Goal: Information Seeking & Learning: Learn about a topic

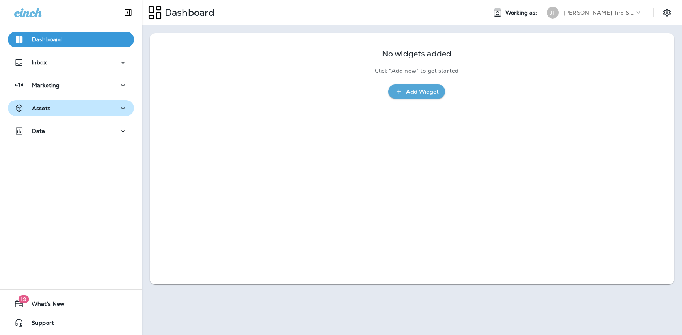
click at [100, 107] on div "Assets" at bounding box center [71, 108] width 114 height 10
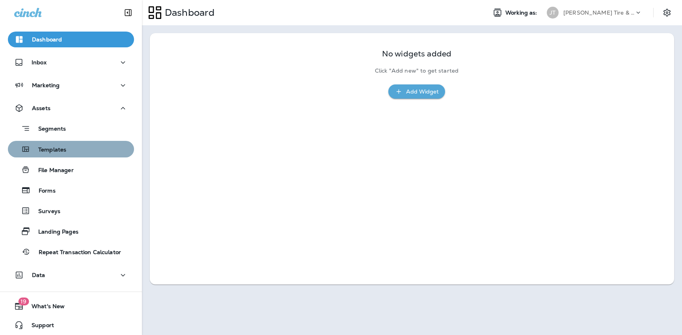
click at [72, 149] on div "Templates" at bounding box center [71, 149] width 120 height 12
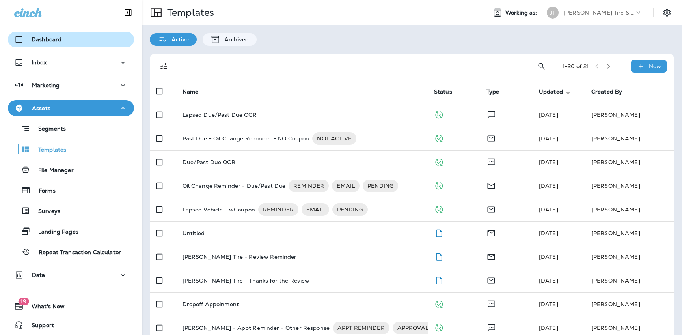
click at [69, 33] on button "Dashboard" at bounding box center [71, 40] width 126 height 16
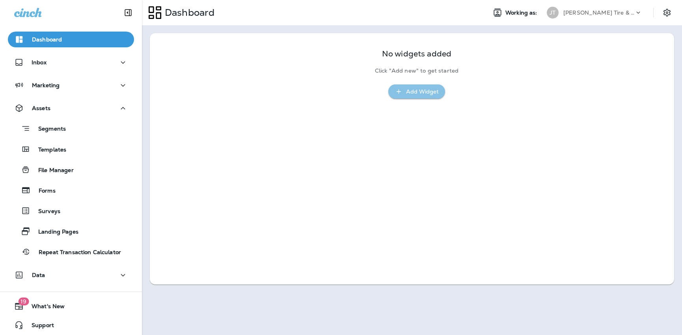
click at [404, 95] on div "Add Widget" at bounding box center [417, 92] width 44 height 10
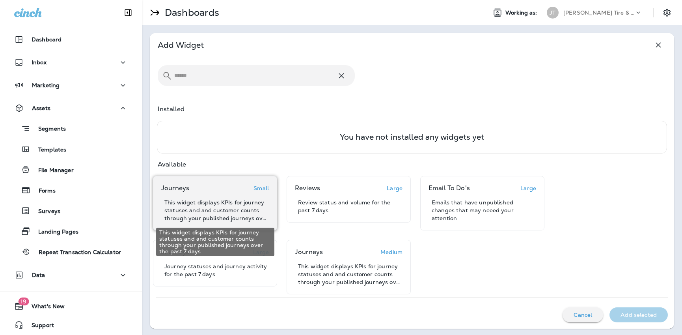
click at [231, 200] on p "This widget displays KPIs for journey statuses and and customer counts through …" at bounding box center [216, 210] width 104 height 24
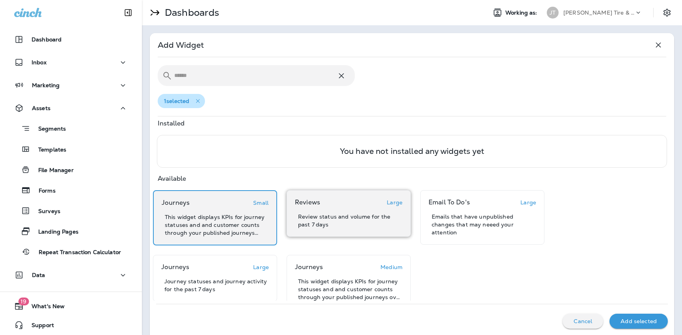
click at [343, 212] on div "Reviews Large Review status and volume for the past 7 days" at bounding box center [349, 213] width 108 height 30
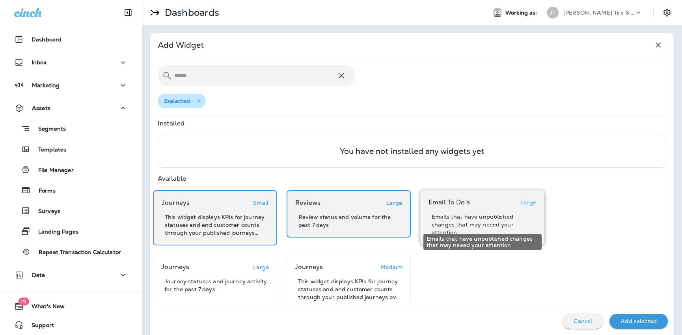
click at [467, 221] on p "Emails that have unpublished changes that may neeed your attention" at bounding box center [484, 225] width 104 height 24
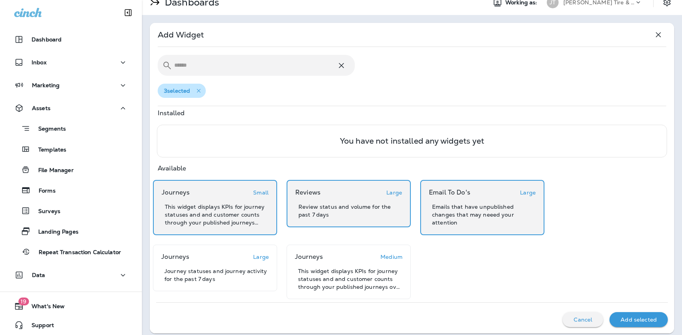
scroll to position [17, 0]
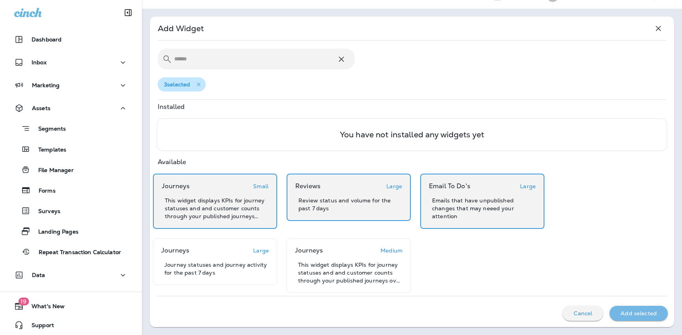
click at [649, 312] on p "Add selected" at bounding box center [639, 313] width 36 height 6
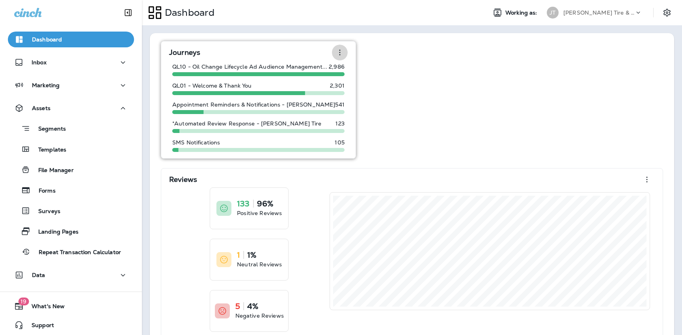
click at [339, 55] on icon "button" at bounding box center [339, 53] width 1 height 6
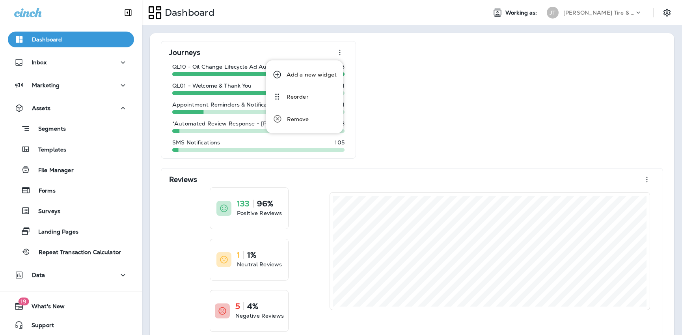
click at [426, 81] on div "Journeys QL10 - Oil Change Lifecycle Ad Audience Management... 2,986 QL01 - Wel…" at bounding box center [412, 234] width 509 height 387
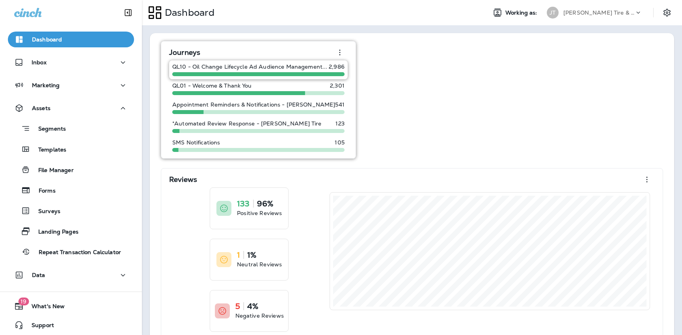
click at [244, 70] on p "QL10 - Oil Change Lifecycle Ad Audience Management..." at bounding box center [249, 66] width 155 height 6
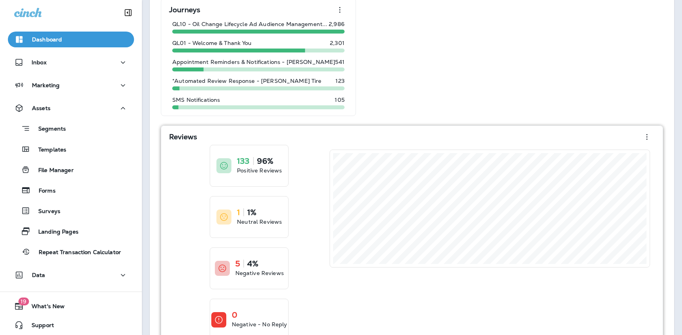
scroll to position [109, 0]
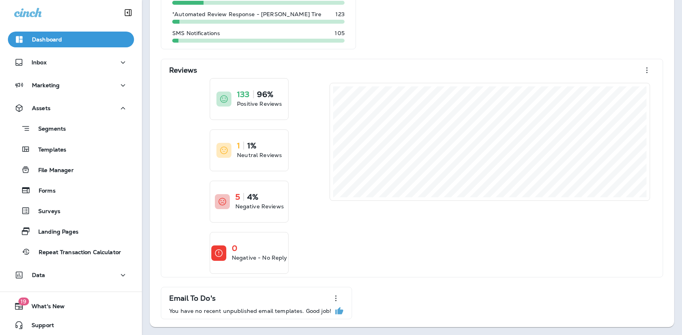
drag, startPoint x: 333, startPoint y: 297, endPoint x: 352, endPoint y: 55, distance: 242.5
click at [352, 55] on div "Journeys QL10 - Oil Change Lifecycle Ad Audience Management... 2,986 QL01 - Wel…" at bounding box center [412, 125] width 509 height 387
click at [332, 296] on icon "button" at bounding box center [335, 297] width 9 height 9
click at [290, 256] on div "Reorder" at bounding box center [296, 253] width 22 height 9
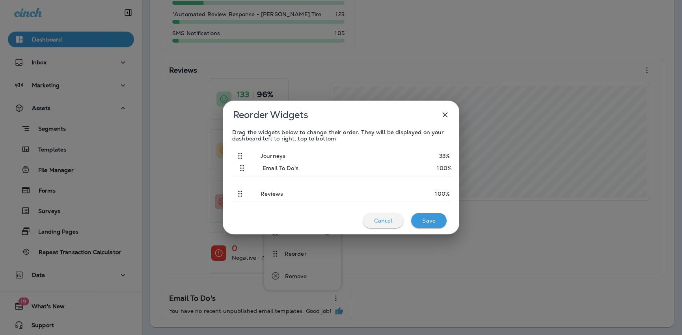
drag, startPoint x: 239, startPoint y: 194, endPoint x: 244, endPoint y: 166, distance: 28.5
click at [244, 166] on div "Journeys 33% Reviews 100% Email To Do's 100%" at bounding box center [341, 173] width 218 height 57
click at [436, 220] on div "Save" at bounding box center [429, 220] width 23 height 10
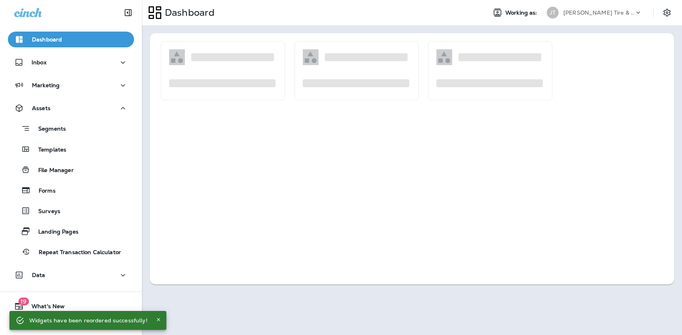
scroll to position [0, 0]
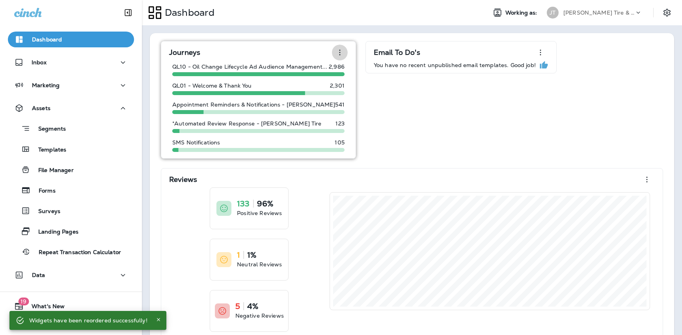
click at [339, 50] on icon "button" at bounding box center [339, 53] width 1 height 6
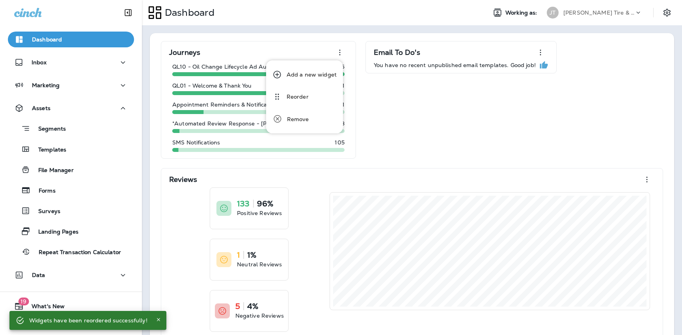
click at [449, 154] on div "Email To Do's You have no recent unpublished email templates. Good job!" at bounding box center [461, 100] width 191 height 118
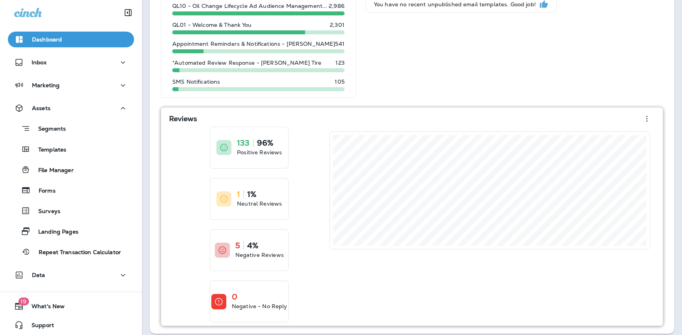
scroll to position [67, 0]
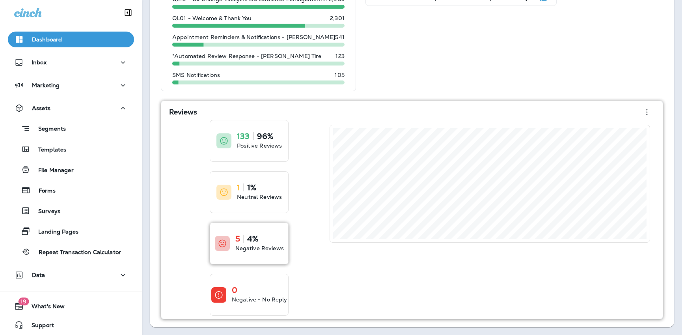
click at [258, 244] on p "Negative Reviews" at bounding box center [259, 248] width 49 height 8
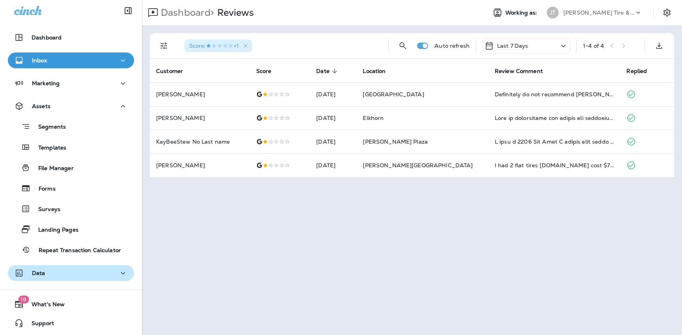
scroll to position [2, 0]
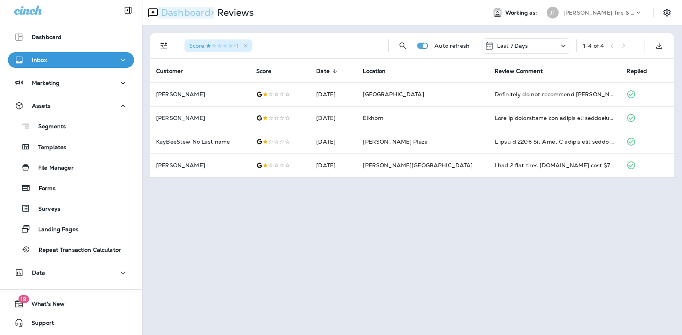
click at [185, 13] on p "Dashboard >" at bounding box center [186, 13] width 56 height 12
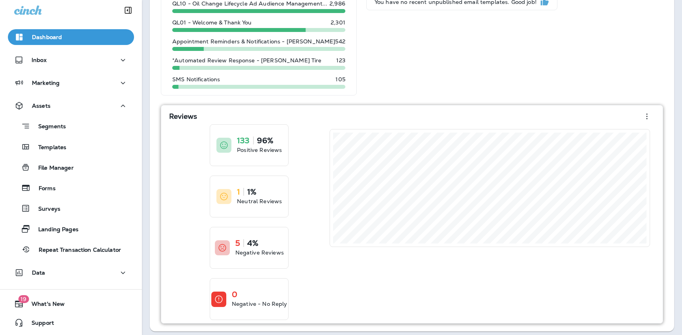
scroll to position [67, 0]
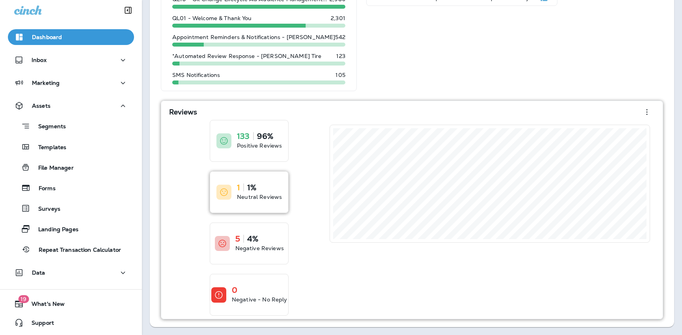
click at [216, 189] on div "1 1% Neutral Reviews" at bounding box center [249, 192] width 78 height 41
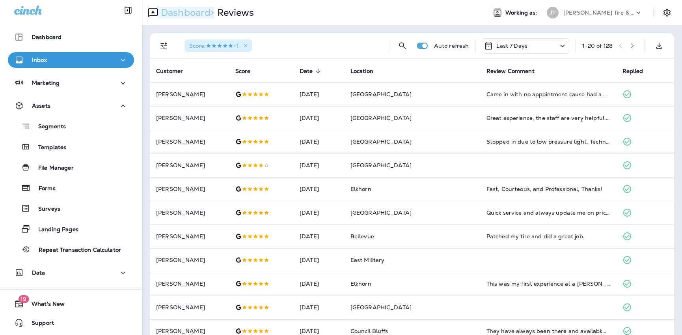
click at [177, 11] on p "Dashboard >" at bounding box center [186, 13] width 56 height 12
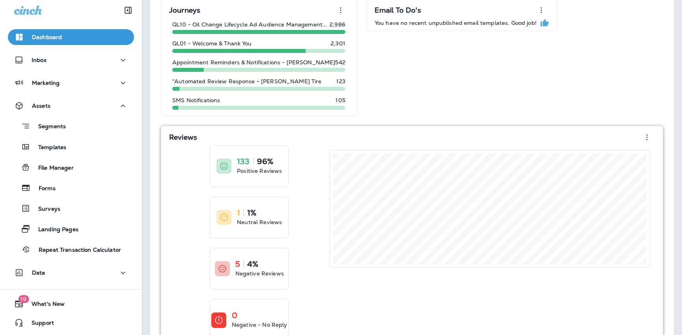
scroll to position [67, 0]
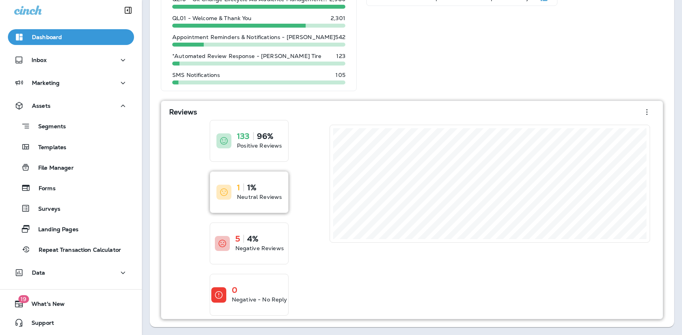
click at [271, 187] on div "1 1%" at bounding box center [259, 187] width 45 height 8
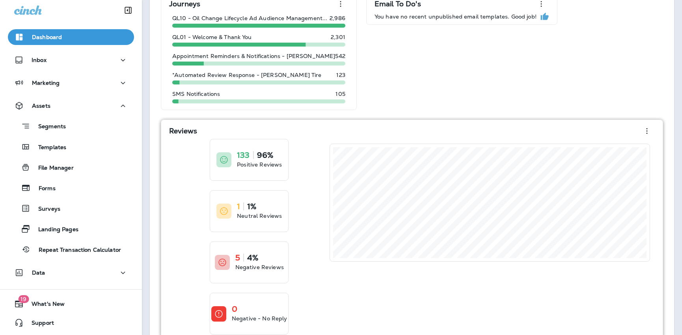
scroll to position [67, 0]
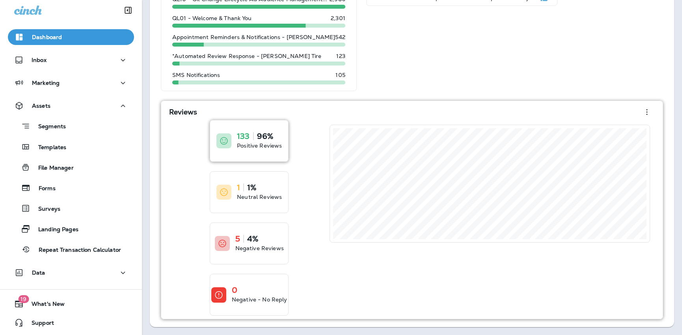
click at [262, 147] on p "Positive Reviews" at bounding box center [259, 146] width 45 height 8
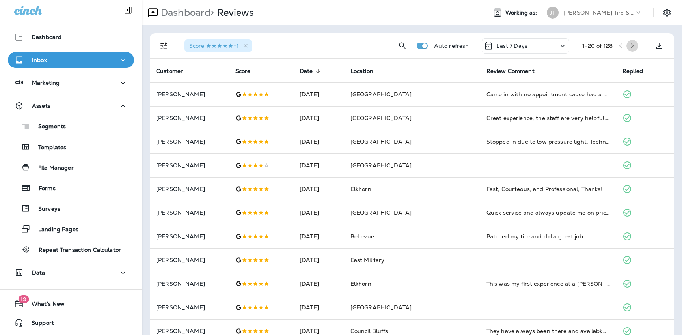
click at [632, 47] on icon "button" at bounding box center [632, 45] width 3 height 5
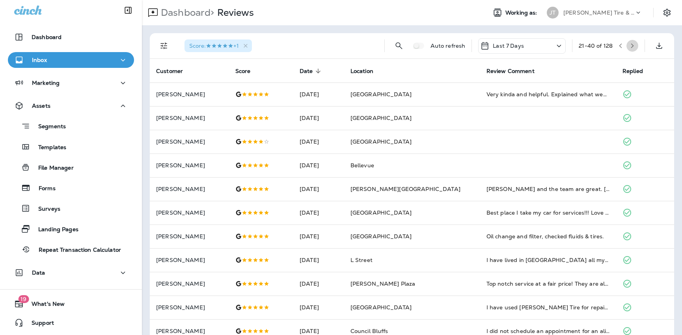
click at [634, 44] on icon "button" at bounding box center [633, 46] width 6 height 6
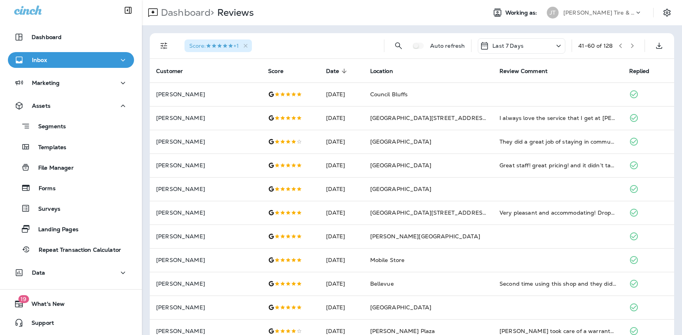
click at [185, 19] on div "Dashboard > Reviews" at bounding box center [198, 13] width 112 height 16
click at [185, 16] on p "Dashboard >" at bounding box center [186, 13] width 56 height 12
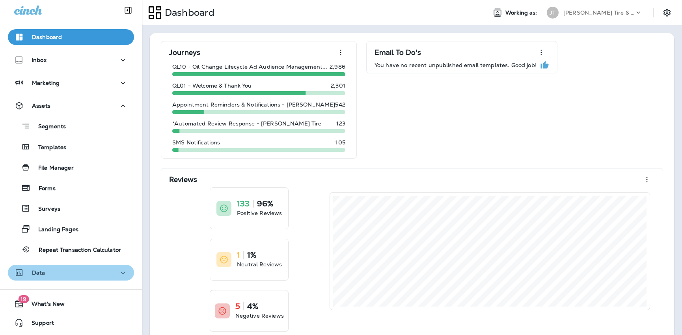
click at [52, 270] on div "Data" at bounding box center [71, 273] width 114 height 10
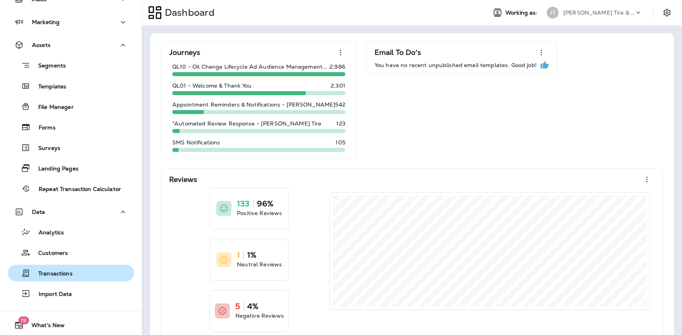
scroll to position [84, 0]
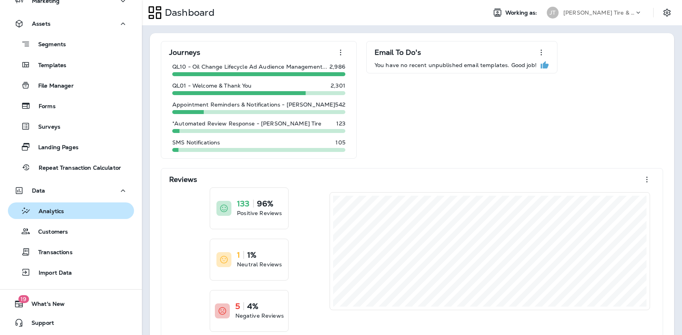
click at [47, 213] on p "Analytics" at bounding box center [47, 211] width 33 height 7
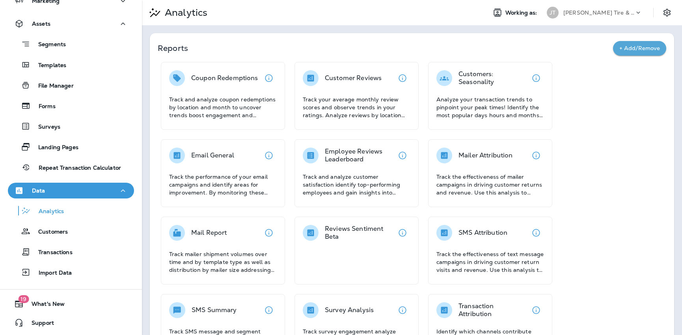
click at [70, 219] on div "Analytics Customers Transactions Import Data" at bounding box center [71, 239] width 126 height 82
click at [71, 213] on div "Analytics" at bounding box center [71, 211] width 120 height 12
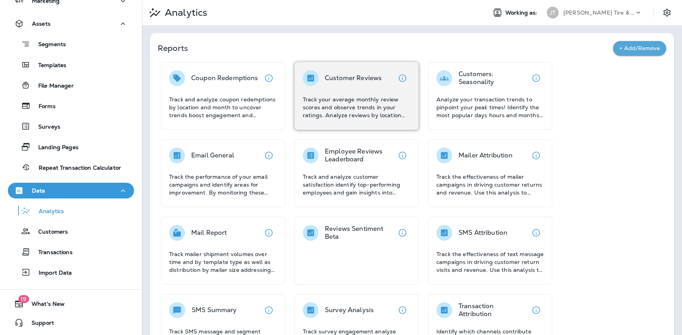
click at [353, 85] on div "Customer Reviews" at bounding box center [353, 78] width 57 height 16
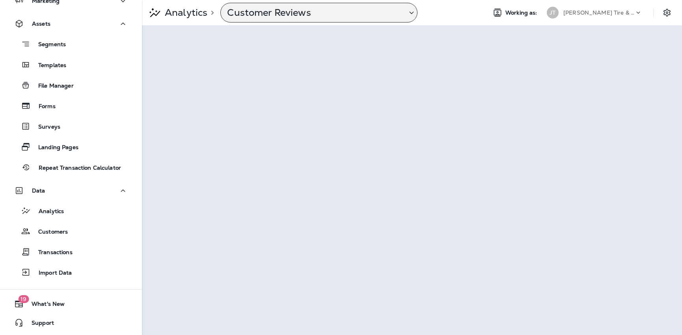
click at [362, 8] on p "Customer Reviews" at bounding box center [313, 13] width 173 height 12
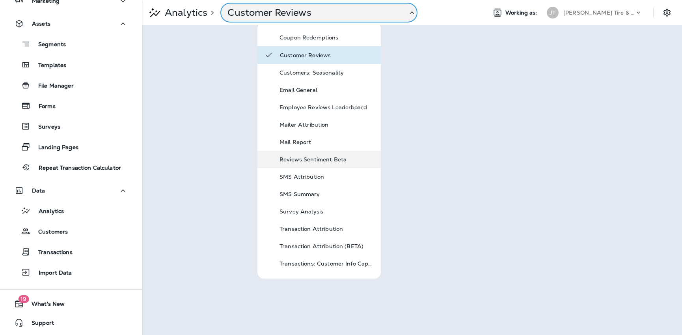
click at [321, 162] on div "Reviews Sentiment Beta" at bounding box center [327, 159] width 95 height 9
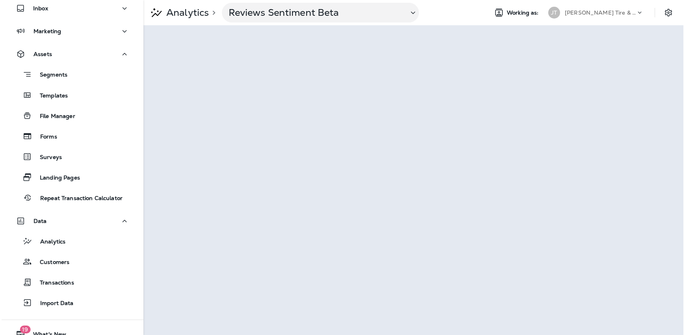
scroll to position [42, 0]
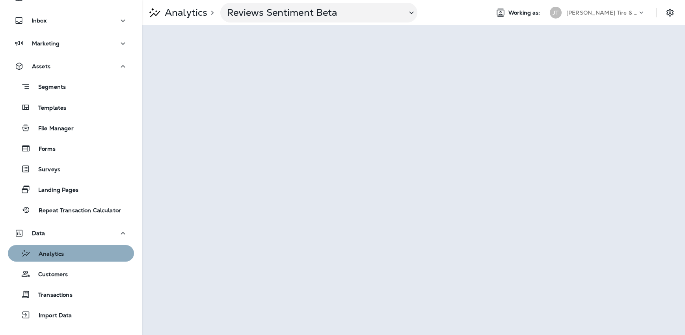
click at [54, 257] on p "Analytics" at bounding box center [47, 253] width 33 height 7
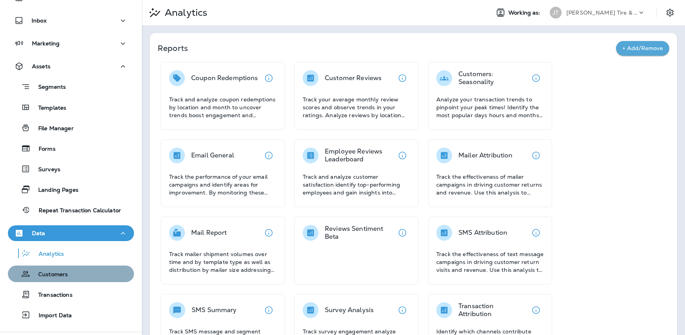
click at [73, 268] on div "Customers" at bounding box center [71, 274] width 120 height 12
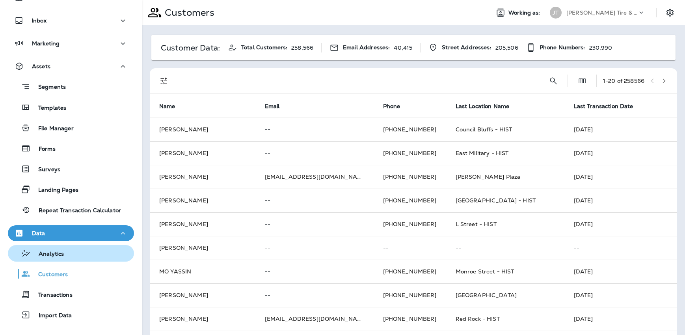
click at [68, 256] on div "Analytics" at bounding box center [71, 253] width 120 height 12
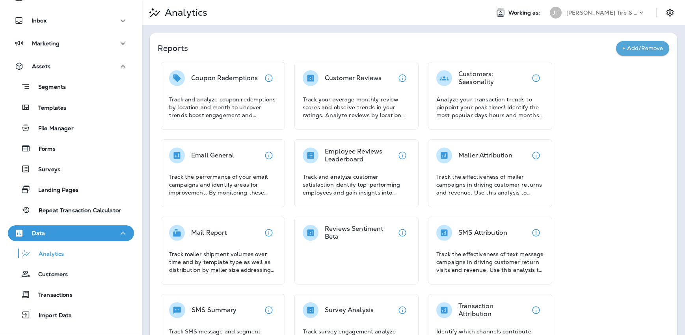
scroll to position [120, 0]
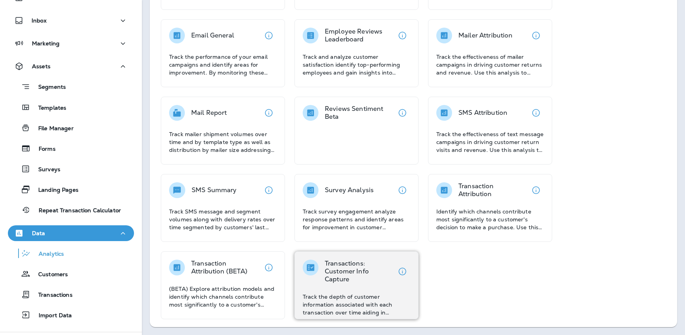
click at [358, 256] on div "Transactions: Customer Info Capture Track the depth of customer information ass…" at bounding box center [357, 285] width 124 height 68
